Goal: Task Accomplishment & Management: Use online tool/utility

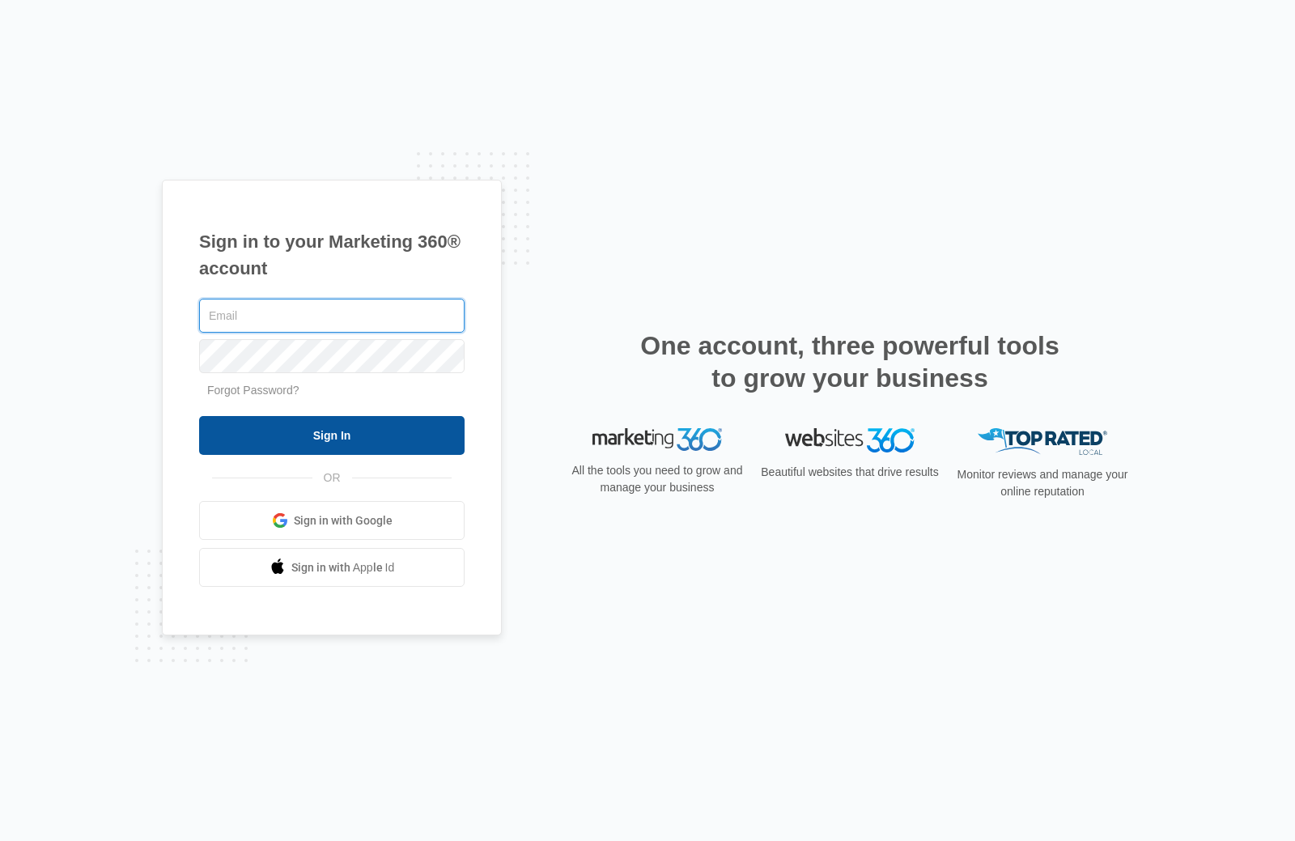
type input "[EMAIL_ADDRESS][DOMAIN_NAME]"
click at [237, 438] on input "Sign In" at bounding box center [332, 435] width 266 height 39
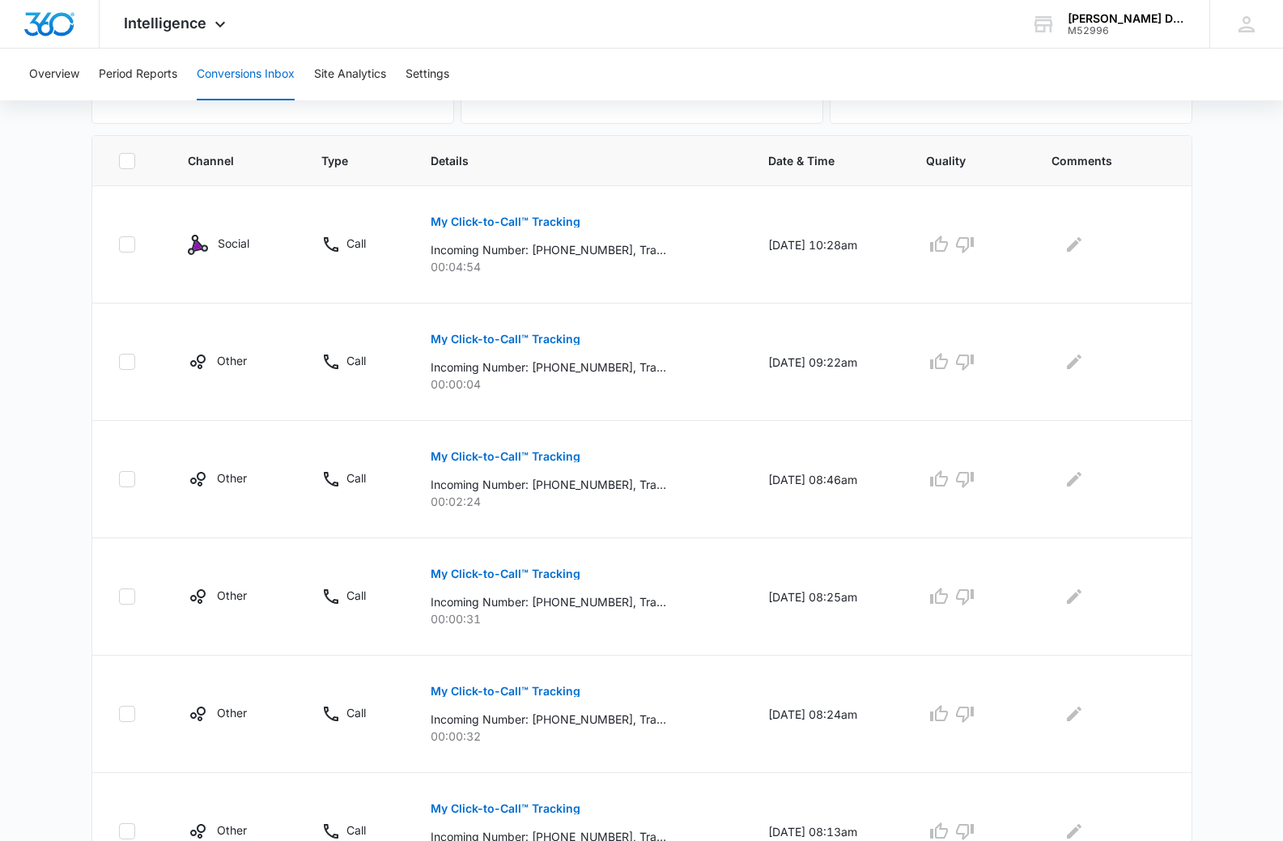
scroll to position [243, 0]
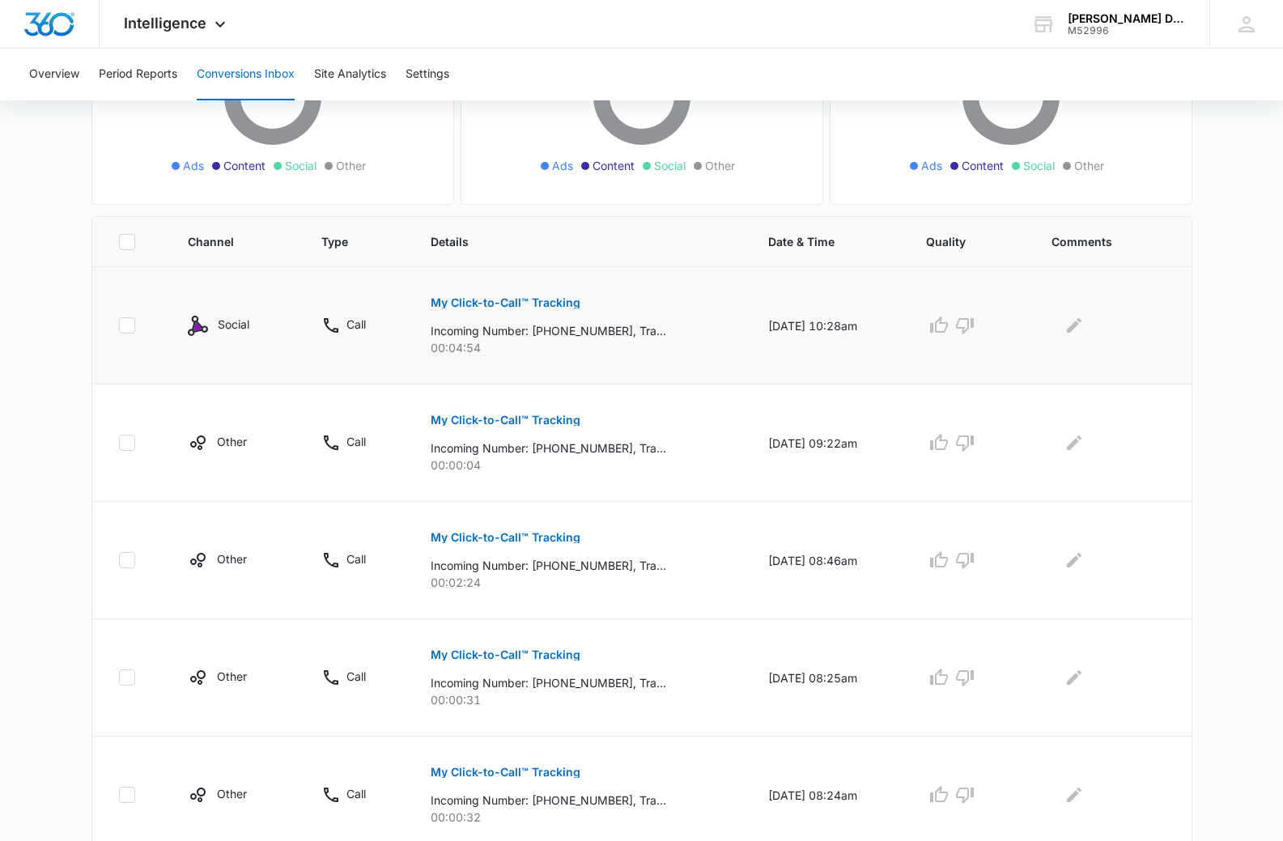
click at [191, 328] on img at bounding box center [198, 326] width 20 height 20
click at [199, 328] on img at bounding box center [198, 326] width 20 height 20
click at [205, 328] on img at bounding box center [198, 326] width 20 height 20
click at [206, 328] on img at bounding box center [198, 326] width 20 height 20
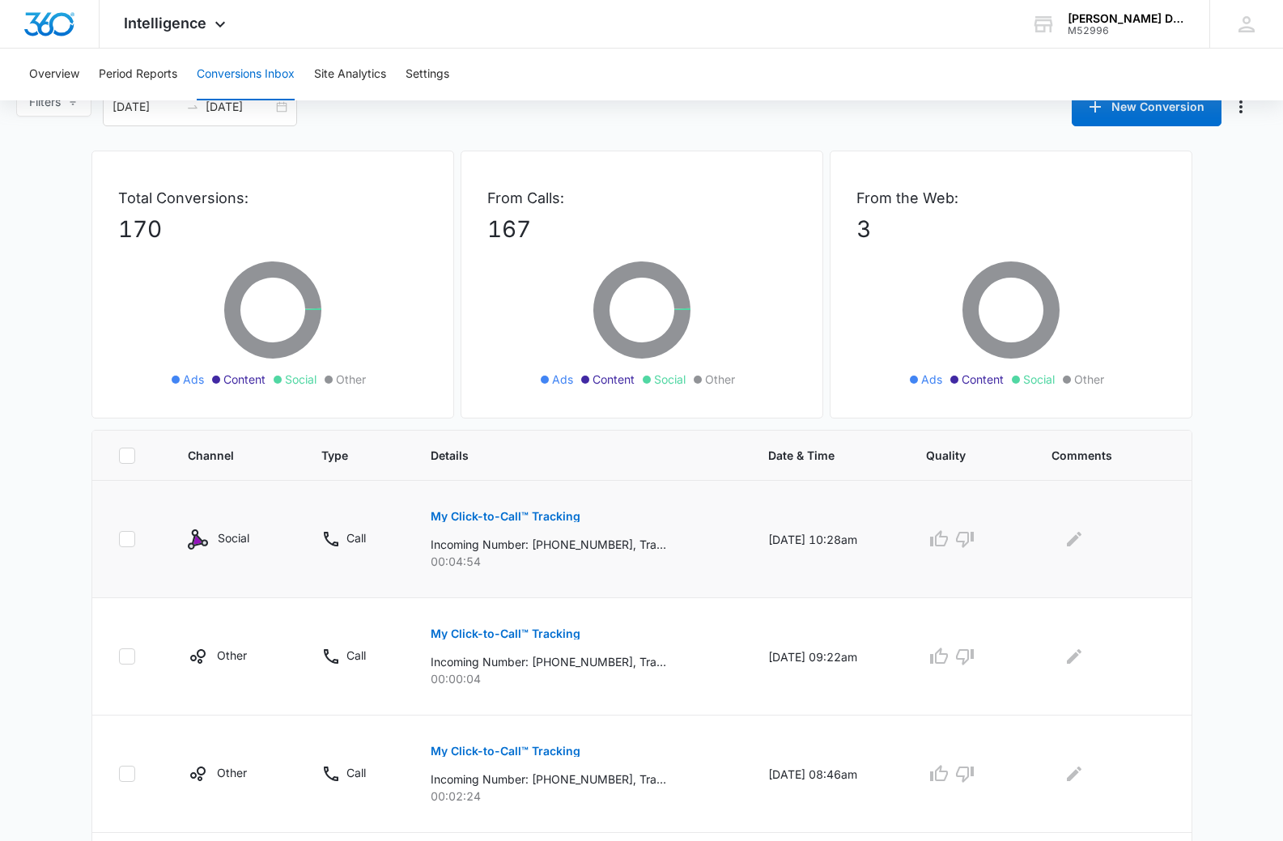
scroll to position [0, 0]
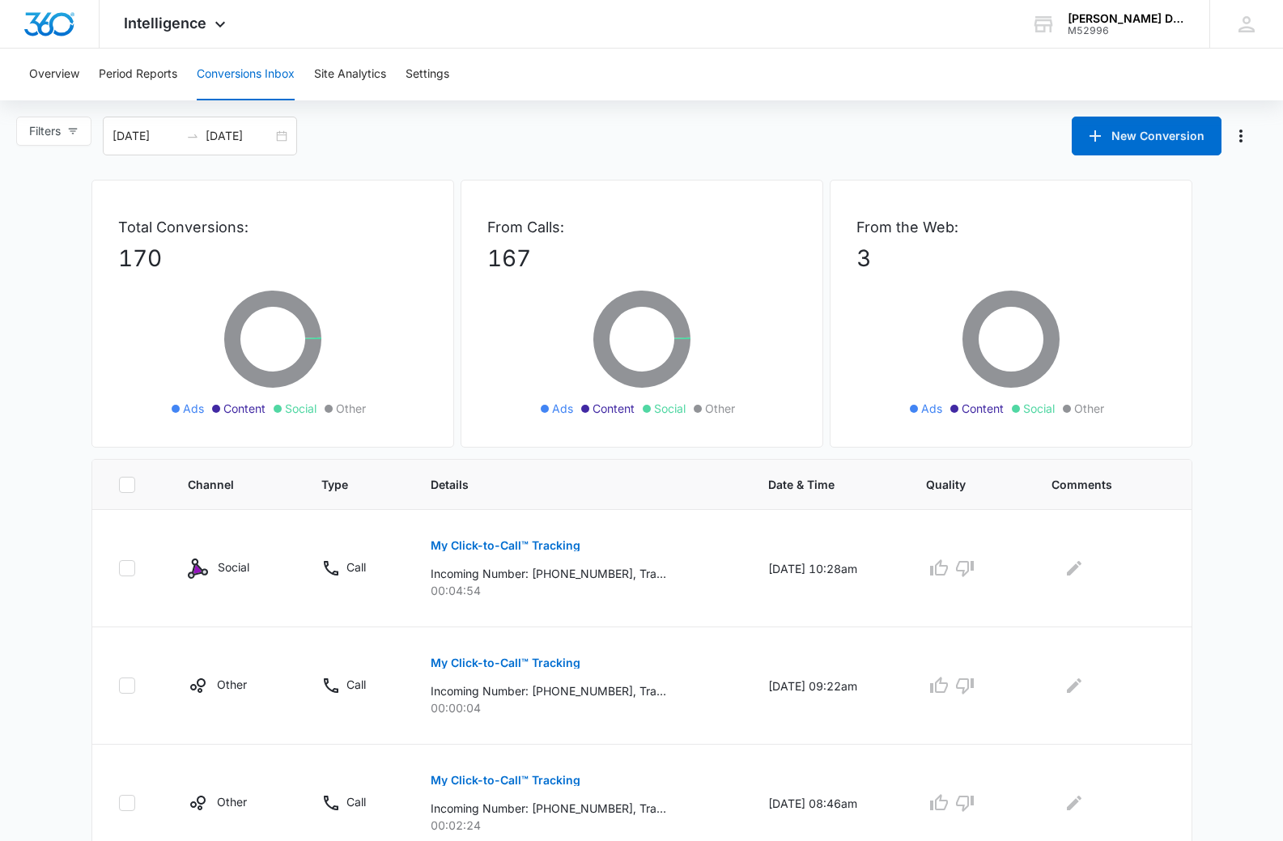
click at [659, 414] on span "Social" at bounding box center [670, 408] width 32 height 17
click at [652, 407] on li "Social" at bounding box center [664, 408] width 43 height 17
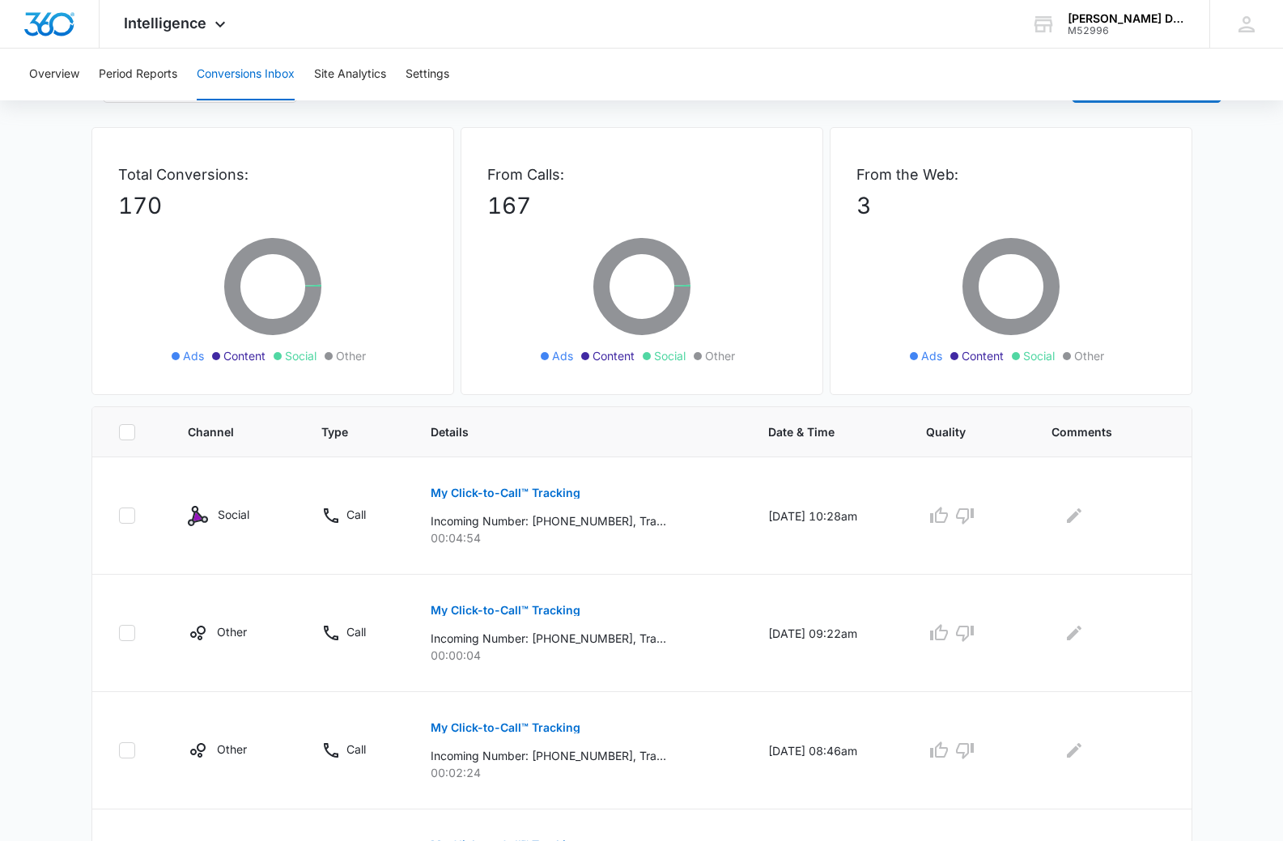
scroll to position [81, 0]
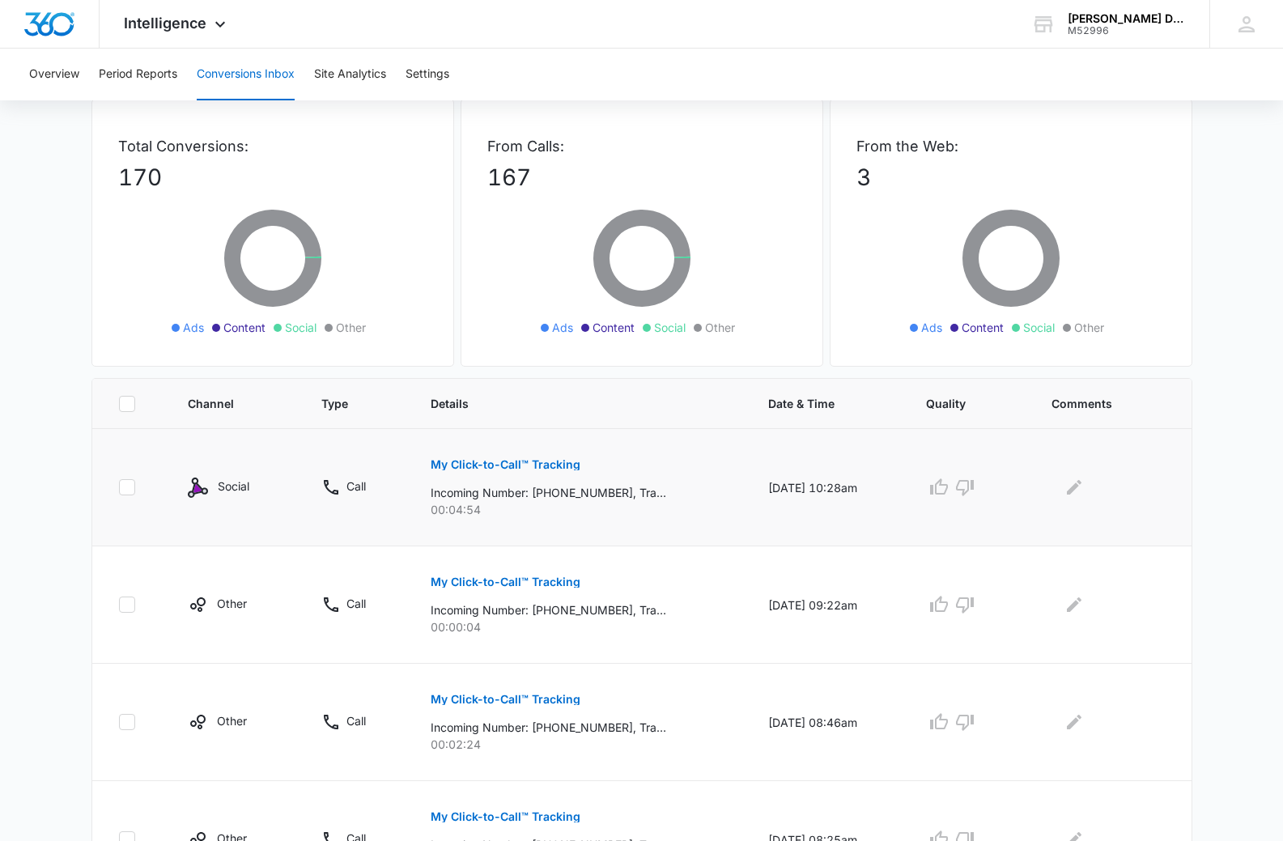
click at [472, 463] on p "My Click-to-Call™ Tracking" at bounding box center [506, 464] width 150 height 11
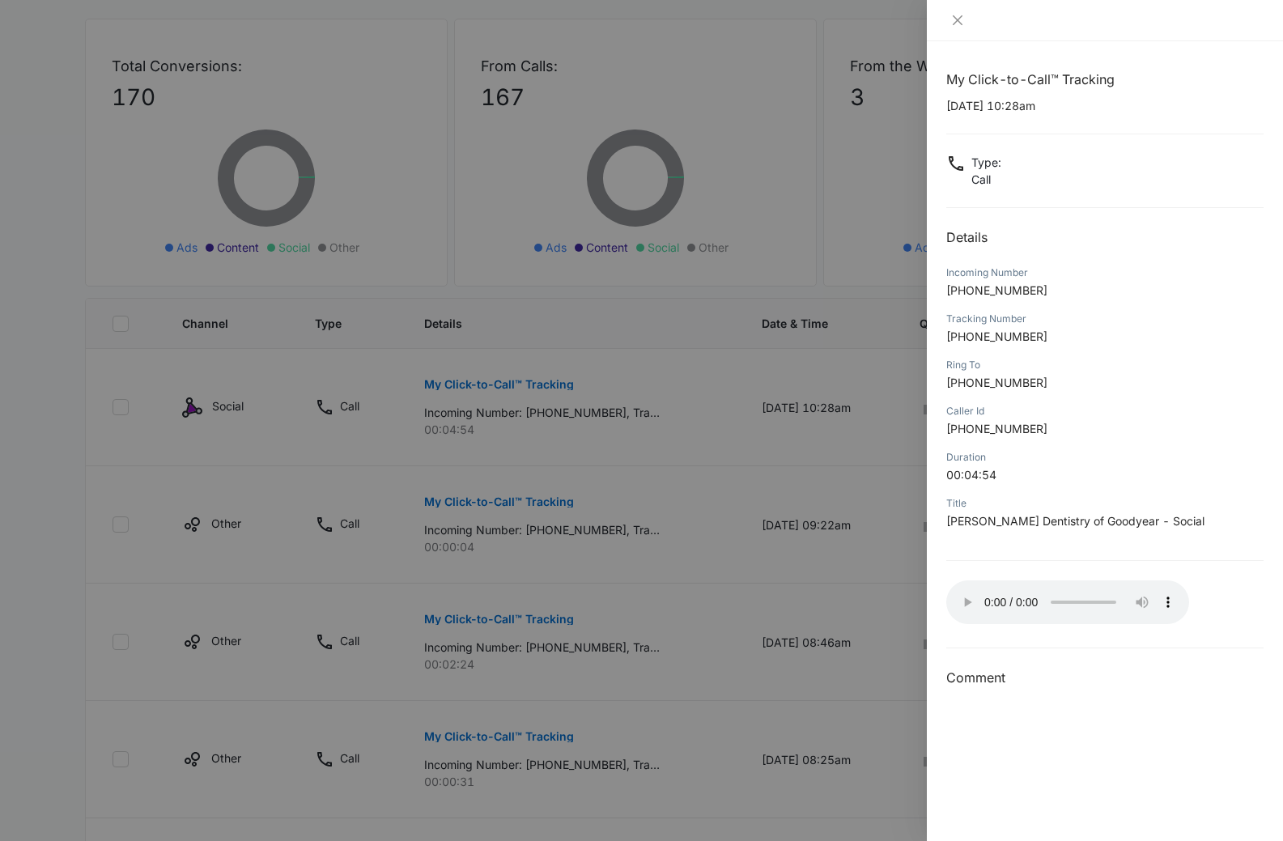
scroll to position [162, 0]
click at [945, 16] on div at bounding box center [1105, 20] width 356 height 41
click at [949, 19] on button "Close" at bounding box center [957, 20] width 23 height 15
